Goal: Information Seeking & Learning: Understand process/instructions

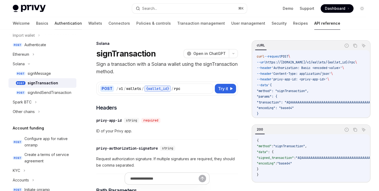
click at [55, 21] on link "Authentication" at bounding box center [68, 23] width 27 height 13
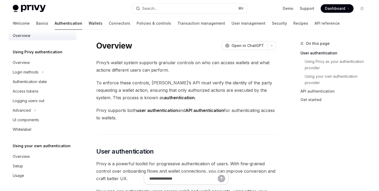
click at [89, 22] on link "Wallets" at bounding box center [96, 23] width 14 height 13
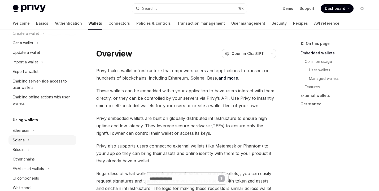
click at [32, 139] on div "Solana" at bounding box center [42, 140] width 68 height 10
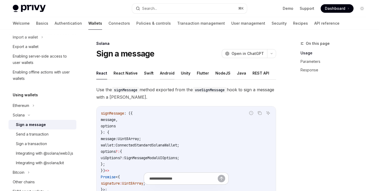
click at [166, 72] on button "Android" at bounding box center [167, 73] width 15 height 12
type textarea "*"
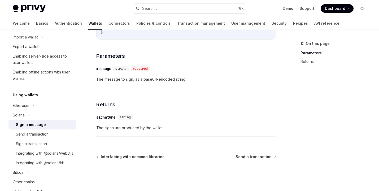
scroll to position [163, 0]
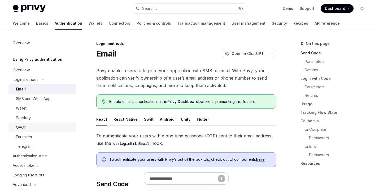
click at [22, 129] on div "OAuth" at bounding box center [21, 127] width 11 height 6
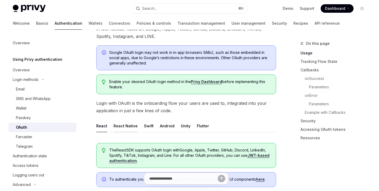
click at [124, 122] on button "React Native" at bounding box center [125, 126] width 24 height 12
type textarea "*"
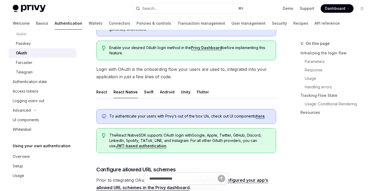
scroll to position [89, 0]
